Goal: Transaction & Acquisition: Download file/media

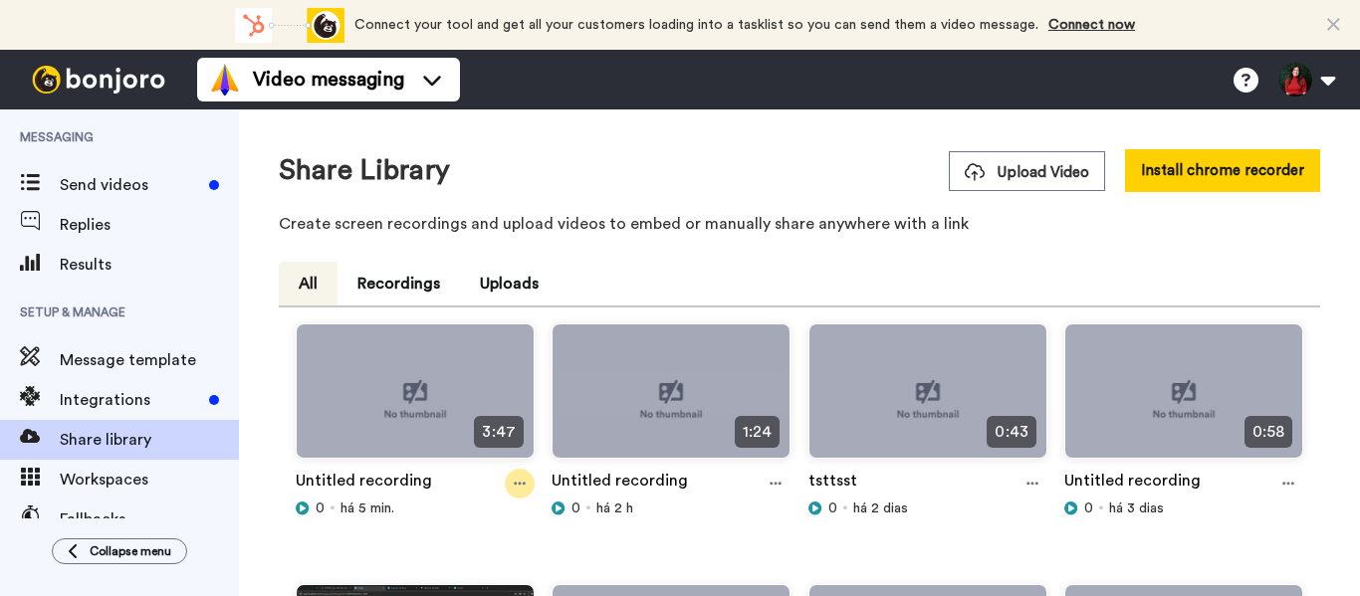
click at [514, 490] on icon at bounding box center [520, 484] width 12 height 14
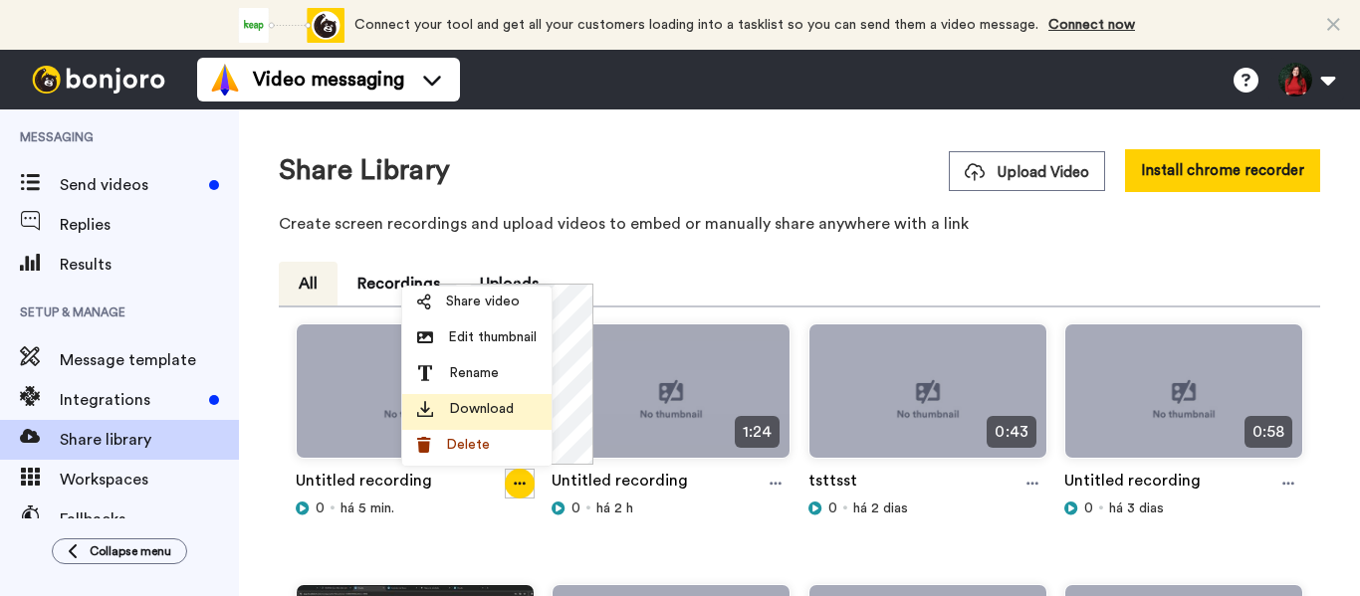
click at [512, 412] on span "Download" at bounding box center [481, 409] width 65 height 20
